Goal: Navigation & Orientation: Find specific page/section

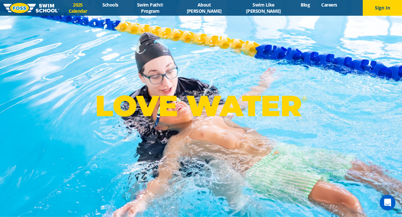
click at [96, 7] on link "2025 Calendar" at bounding box center [77, 8] width 37 height 12
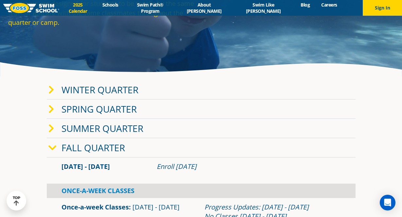
scroll to position [73, 0]
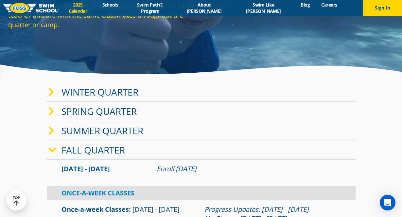
click at [100, 89] on link "Winter Quarter" at bounding box center [99, 92] width 77 height 12
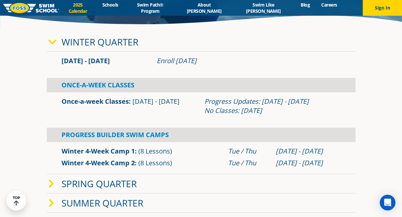
scroll to position [124, 0]
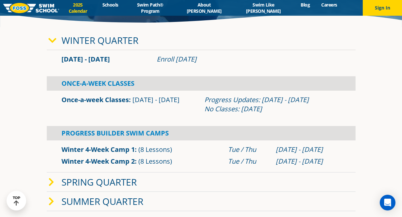
click at [94, 9] on link "2025 Calendar" at bounding box center [77, 8] width 37 height 12
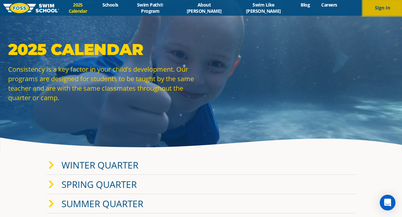
click at [384, 13] on button "Sign In" at bounding box center [381, 8] width 39 height 16
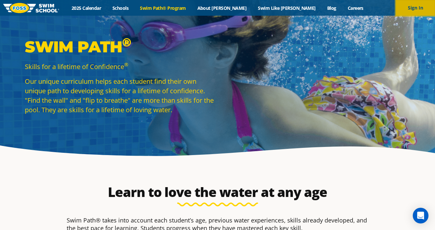
click at [401, 11] on button "Sign In" at bounding box center [415, 8] width 39 height 16
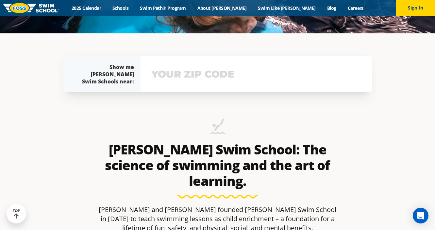
click at [242, 80] on input "text" at bounding box center [256, 74] width 213 height 19
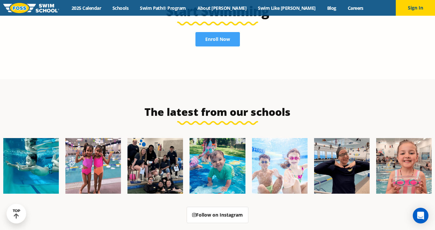
scroll to position [1479, 0]
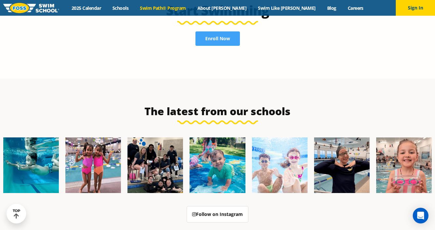
click at [189, 7] on link "Swim Path® Program" at bounding box center [162, 8] width 57 height 6
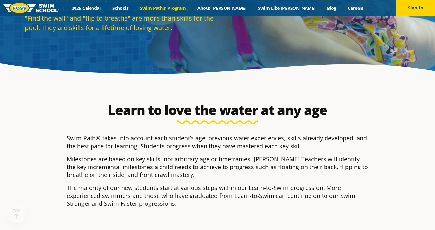
scroll to position [84, 0]
